Goal: Task Accomplishment & Management: Manage account settings

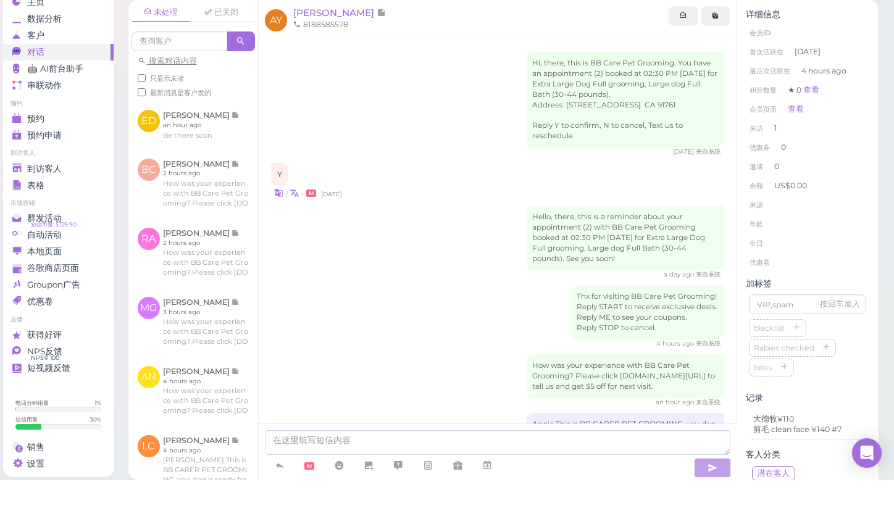
scroll to position [107, 0]
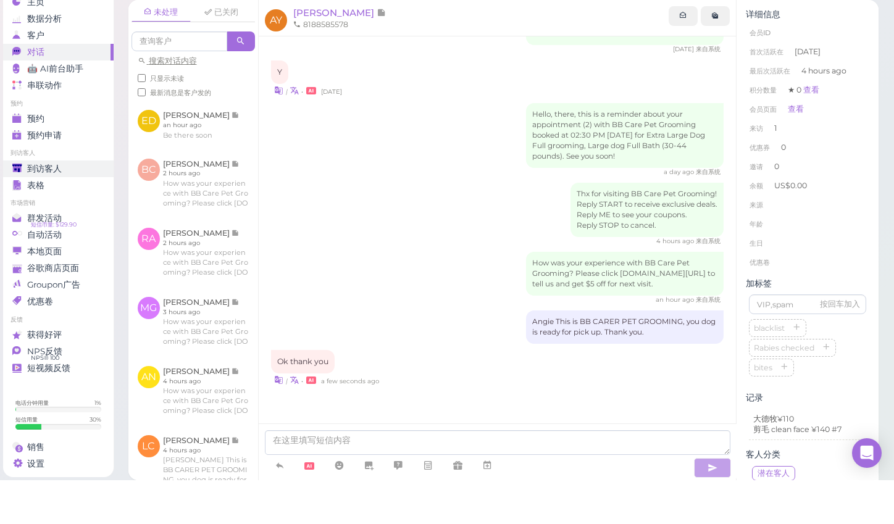
click at [79, 207] on div "到访客人" at bounding box center [56, 212] width 89 height 10
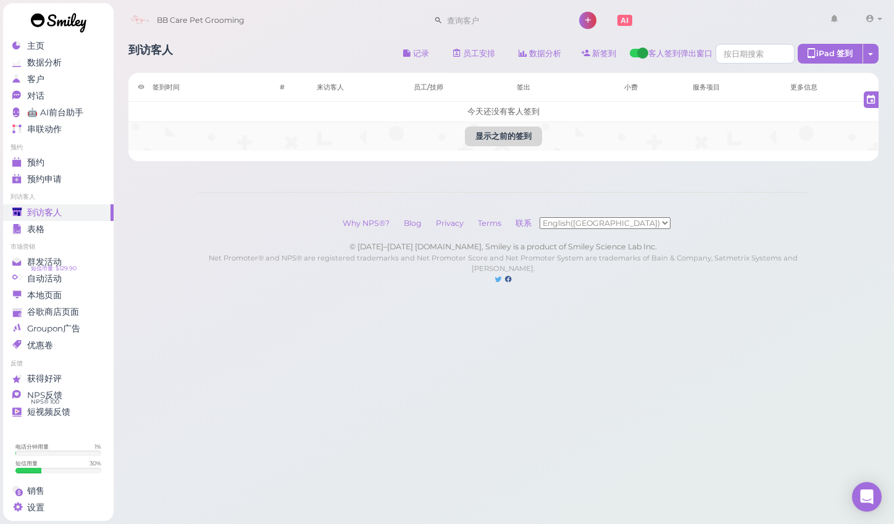
click at [495, 133] on button "显示之前的签到" at bounding box center [503, 137] width 77 height 20
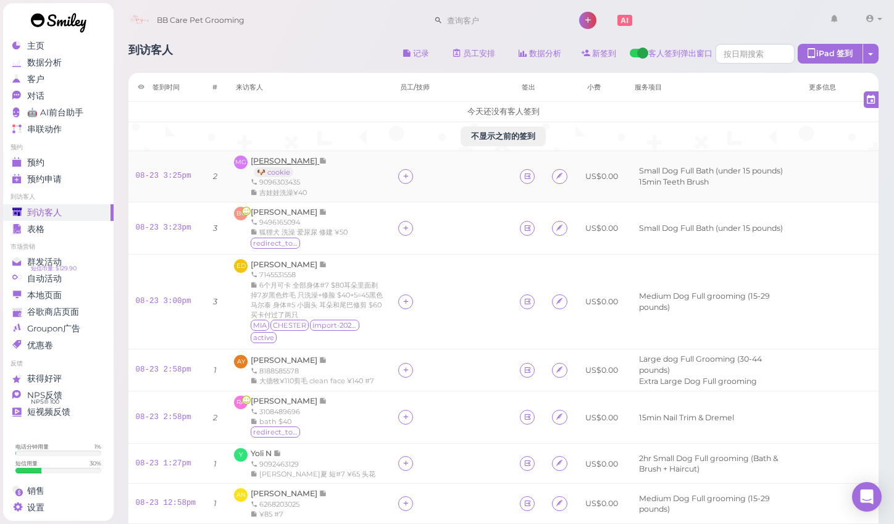
click at [291, 161] on span "[PERSON_NAME]" at bounding box center [285, 160] width 69 height 9
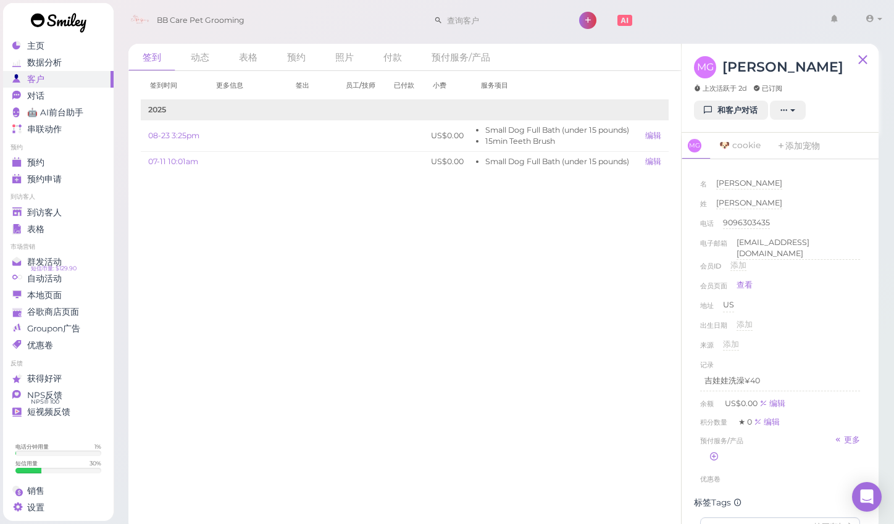
click at [728, 120] on div "MG [PERSON_NAME] 上次活跃于 2d 已订阅 和客户对话 新的预约 添加印章(Stamps) 添加/减少余额 下载余额历史信息 删除客人 取消订阅" at bounding box center [780, 88] width 197 height 89
click at [729, 117] on link "和客户对话" at bounding box center [731, 111] width 74 height 20
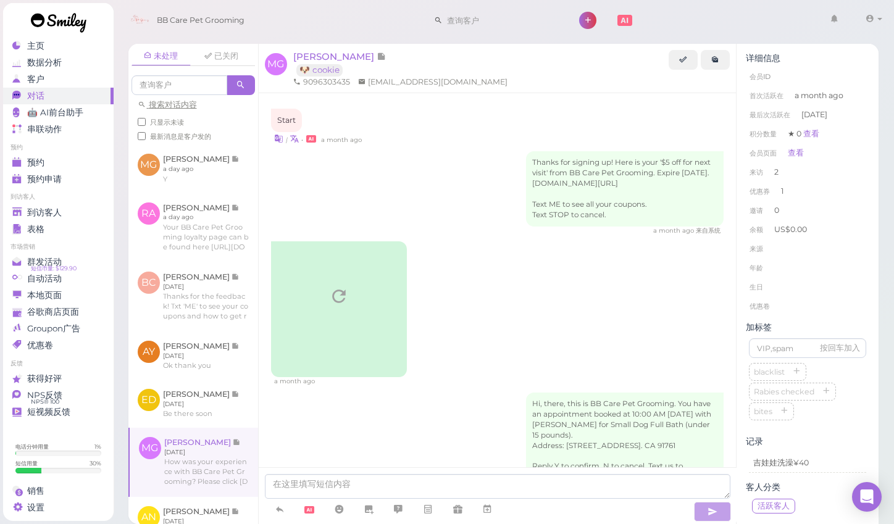
scroll to position [646, 0]
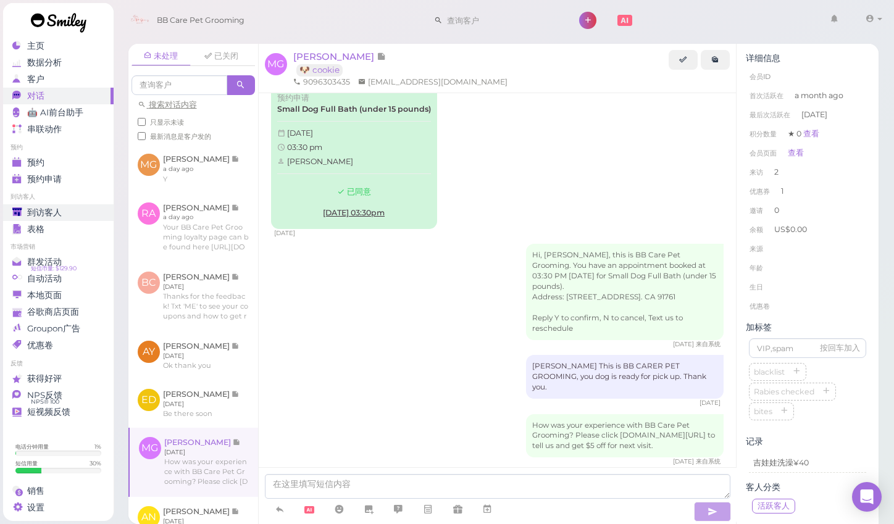
click at [94, 207] on div "到访客人" at bounding box center [56, 212] width 89 height 10
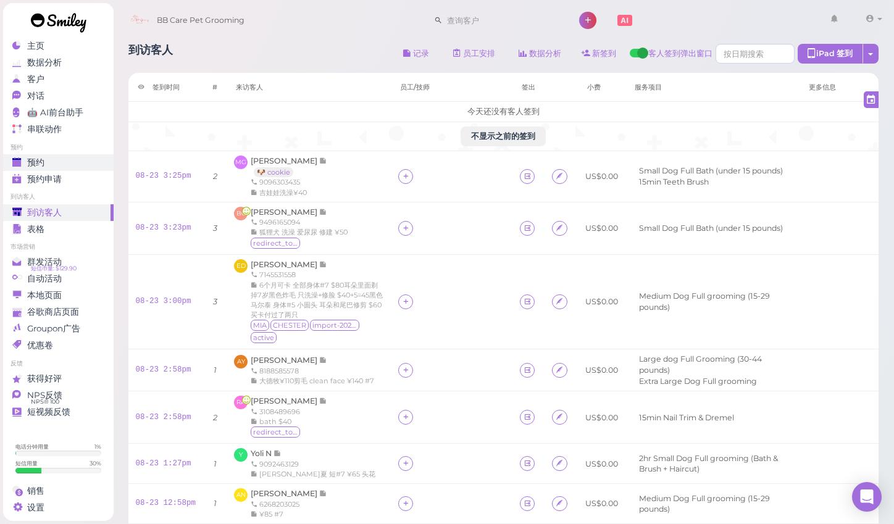
click at [78, 157] on div "预约" at bounding box center [56, 162] width 89 height 10
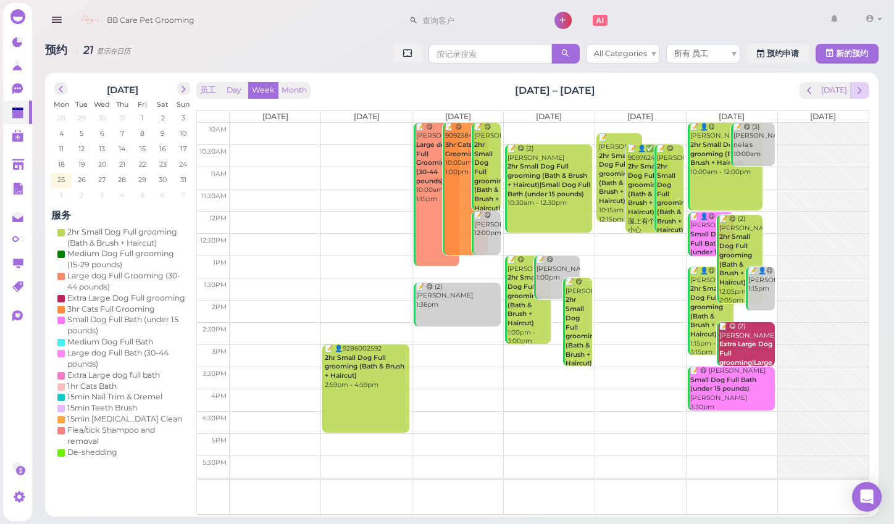
click at [864, 88] on span "next" at bounding box center [860, 91] width 12 height 12
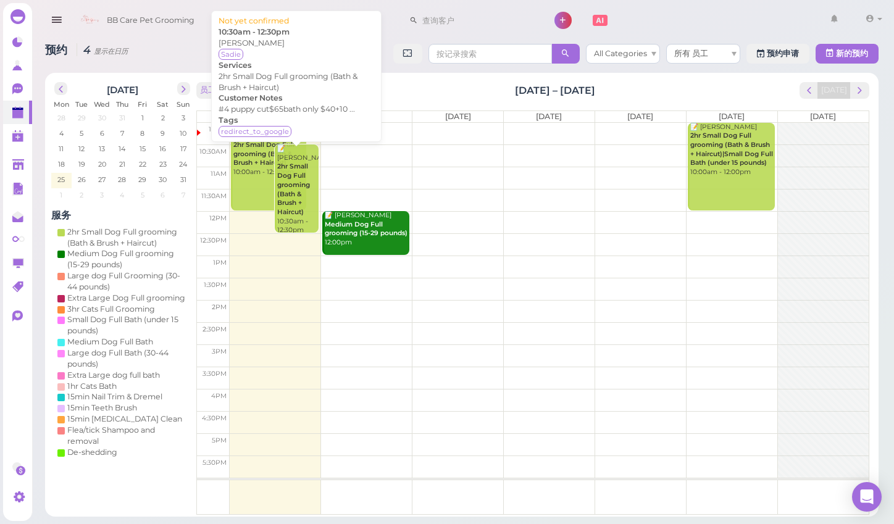
click at [290, 171] on b "2hr Small Dog Full grooming (Bath & Brush + Haircut)" at bounding box center [293, 188] width 33 height 53
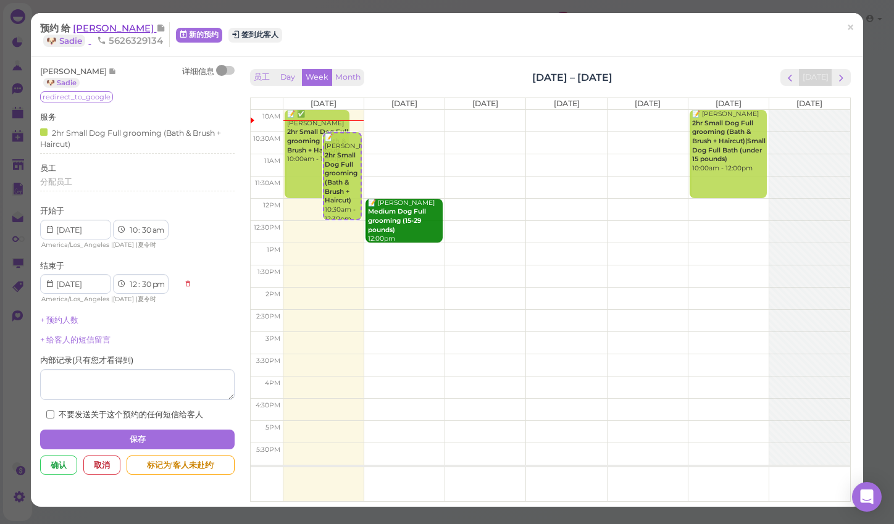
click at [140, 25] on span "[PERSON_NAME]" at bounding box center [114, 28] width 83 height 12
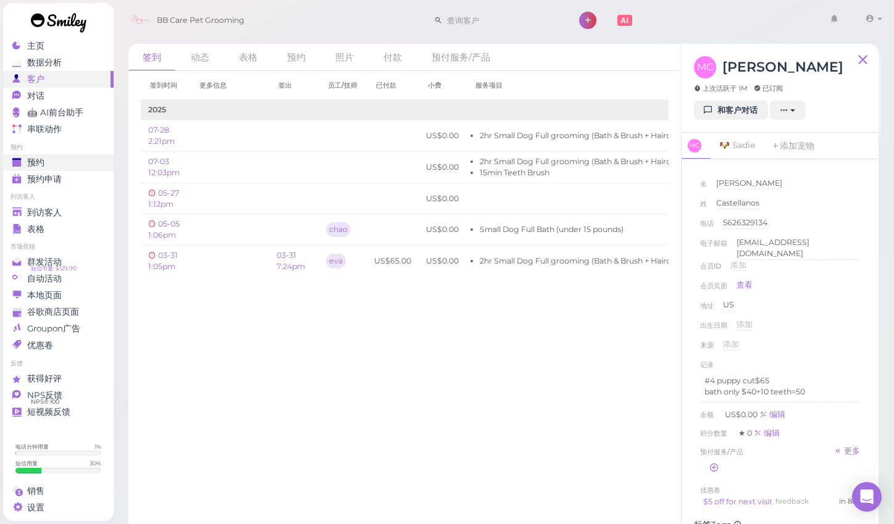
click at [87, 157] on div "预约" at bounding box center [56, 162] width 89 height 10
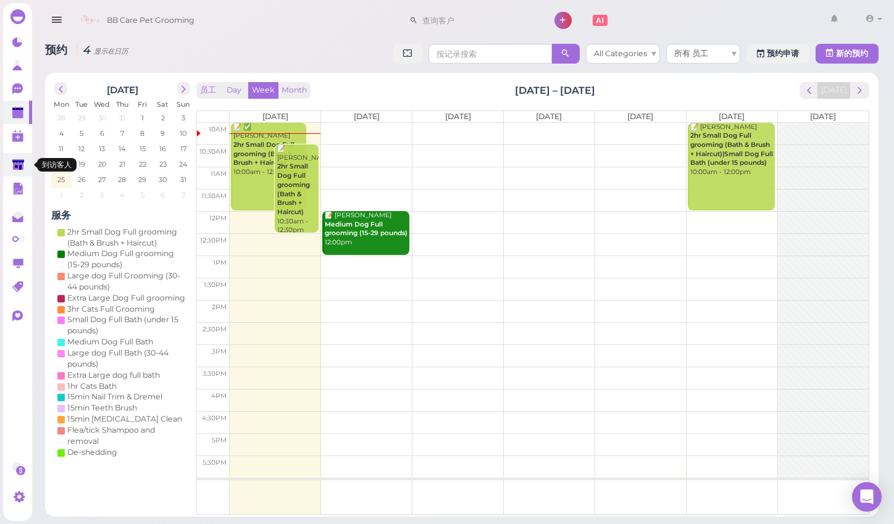
click at [16, 170] on icon at bounding box center [18, 165] width 13 height 13
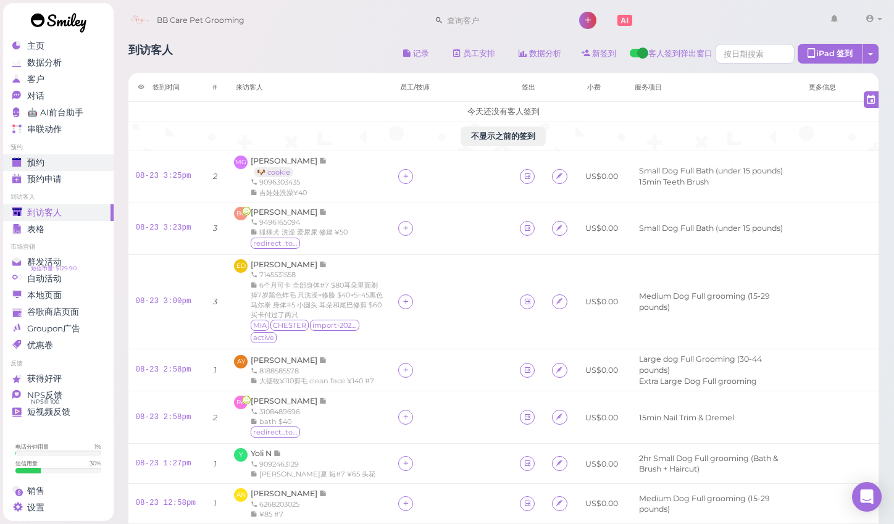
click at [35, 157] on span "预约" at bounding box center [35, 162] width 17 height 10
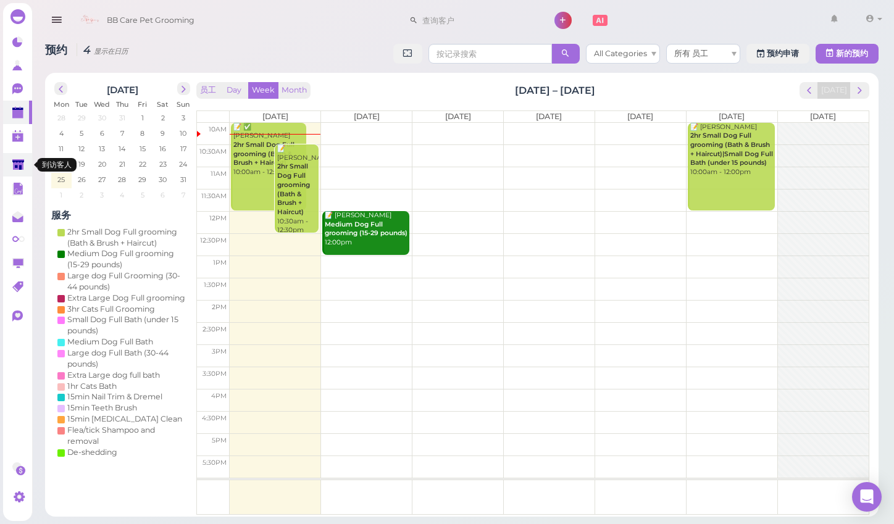
click at [23, 169] on polygon at bounding box center [18, 164] width 12 height 10
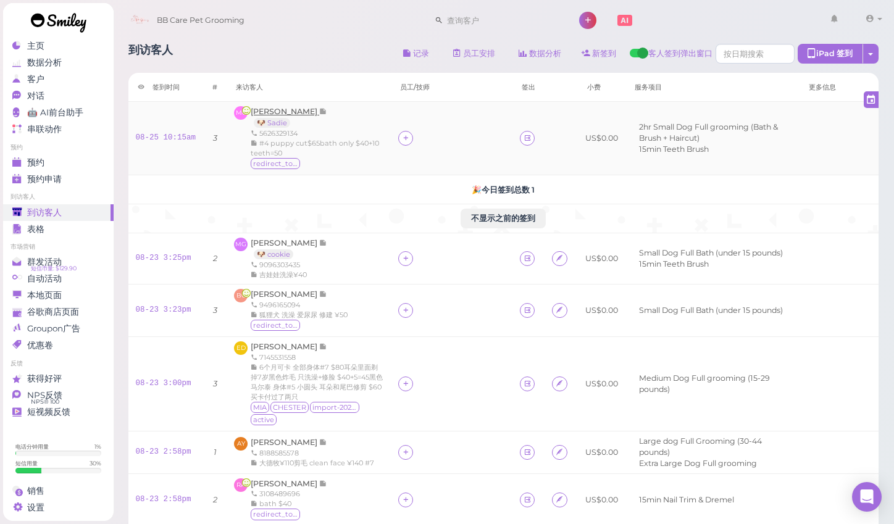
click at [283, 111] on span "[PERSON_NAME]" at bounding box center [285, 111] width 69 height 9
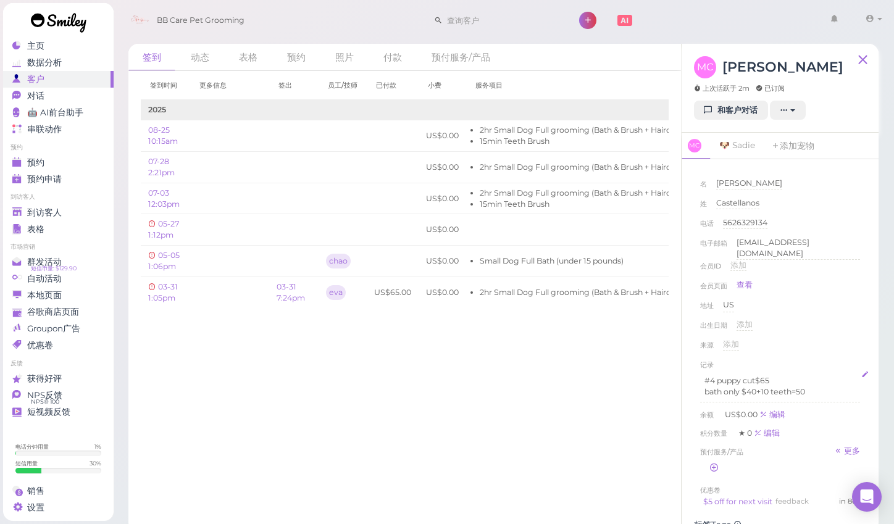
click at [807, 394] on div "#4 puppy cut$65 bath only $40+10 teeth=50" at bounding box center [780, 386] width 160 height 31
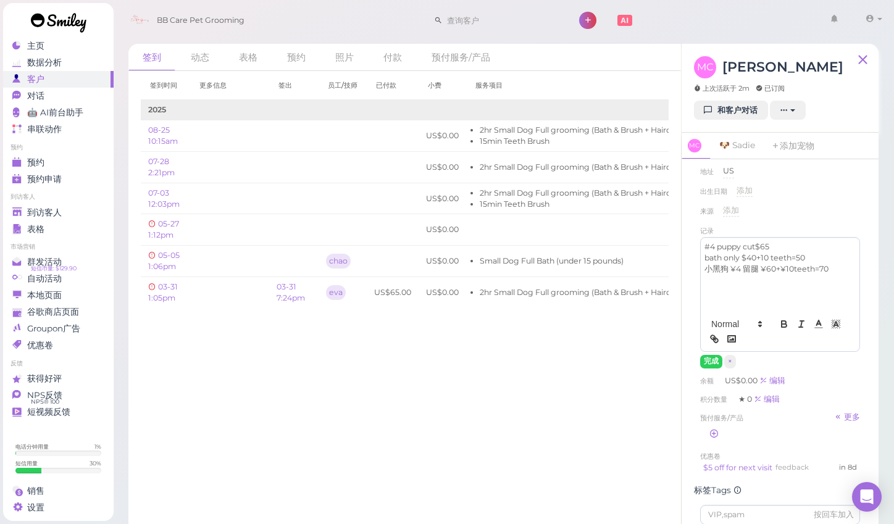
scroll to position [135, 0]
click at [704, 354] on button "完成" at bounding box center [711, 360] width 22 height 13
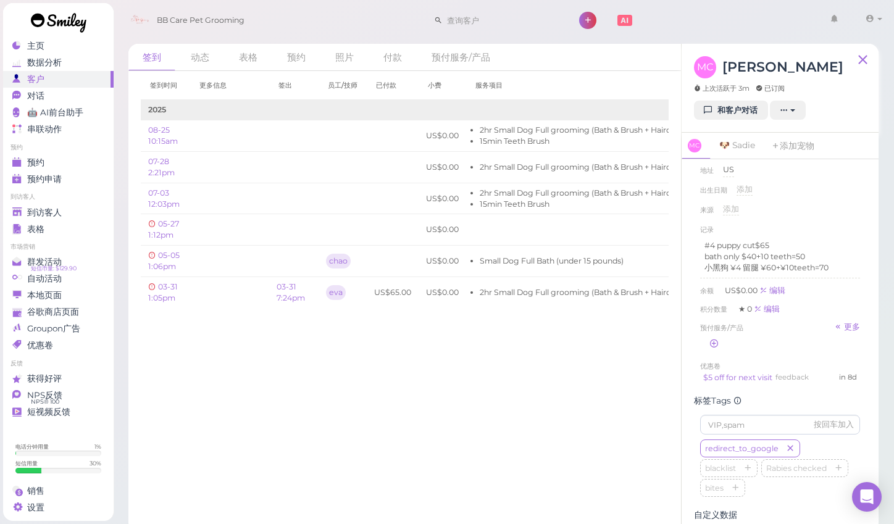
click at [830, 204] on div "来源 添加" at bounding box center [780, 214] width 160 height 20
click at [792, 271] on div "#4 puppy cut$65 bath only $40+10 teeth=50 小黑狗 ¥4 留腿 ¥60+¥10teeth=70" at bounding box center [780, 257] width 160 height 42
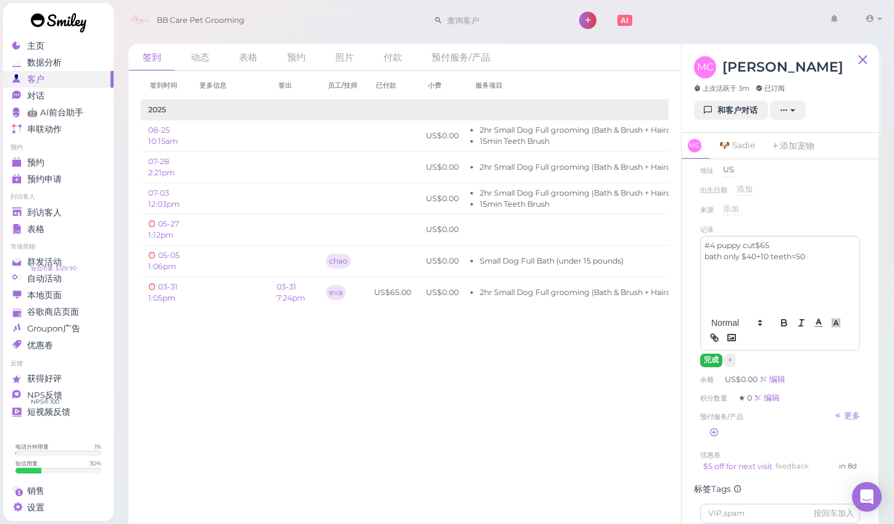
click at [711, 356] on button "完成" at bounding box center [711, 360] width 22 height 13
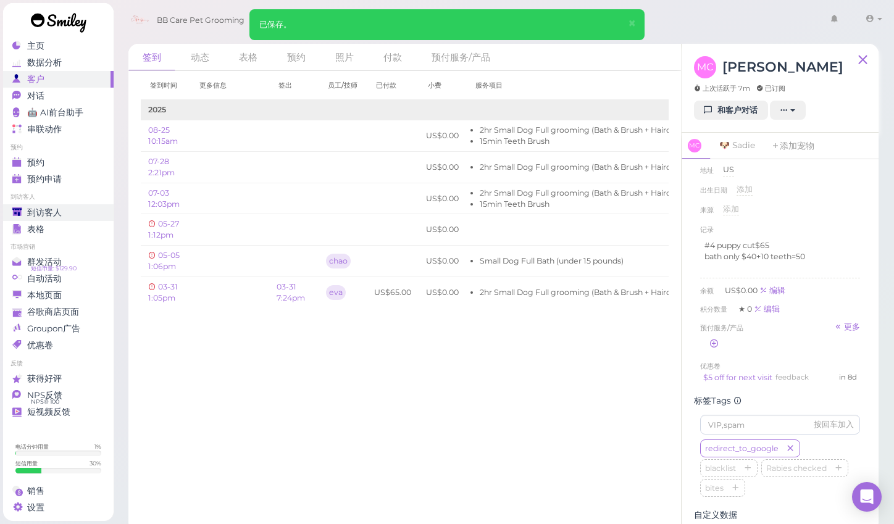
click at [63, 207] on div "到访客人" at bounding box center [56, 212] width 89 height 10
